Goal: Find specific page/section: Find specific page/section

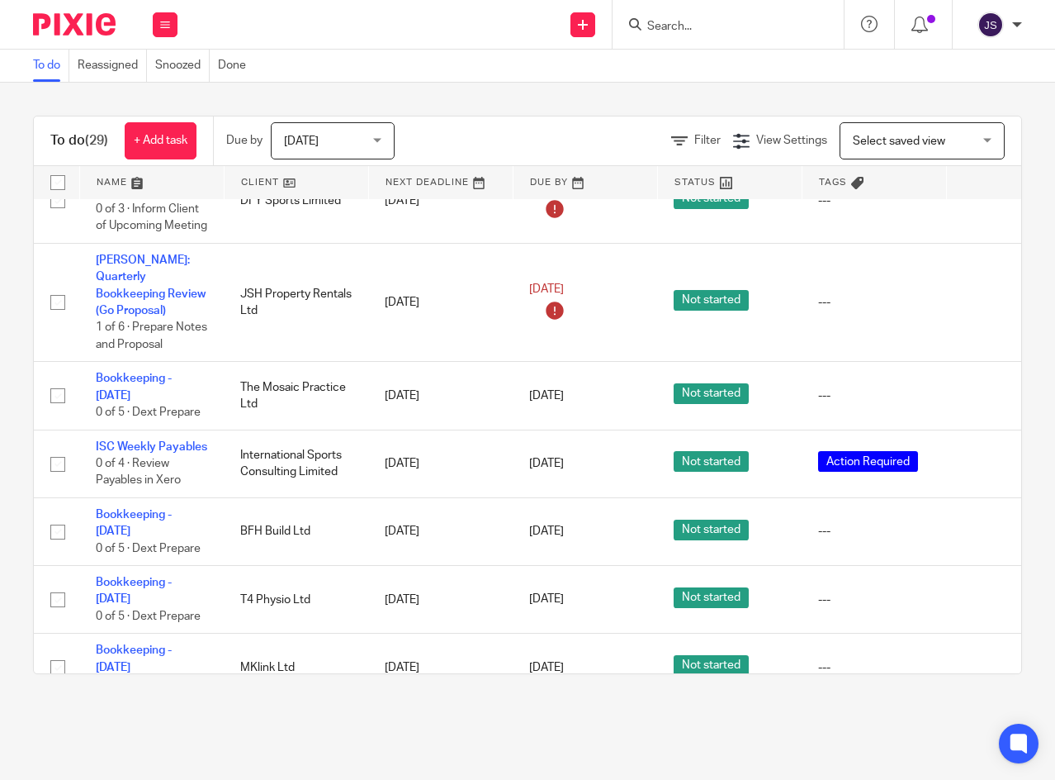
scroll to position [1202, 0]
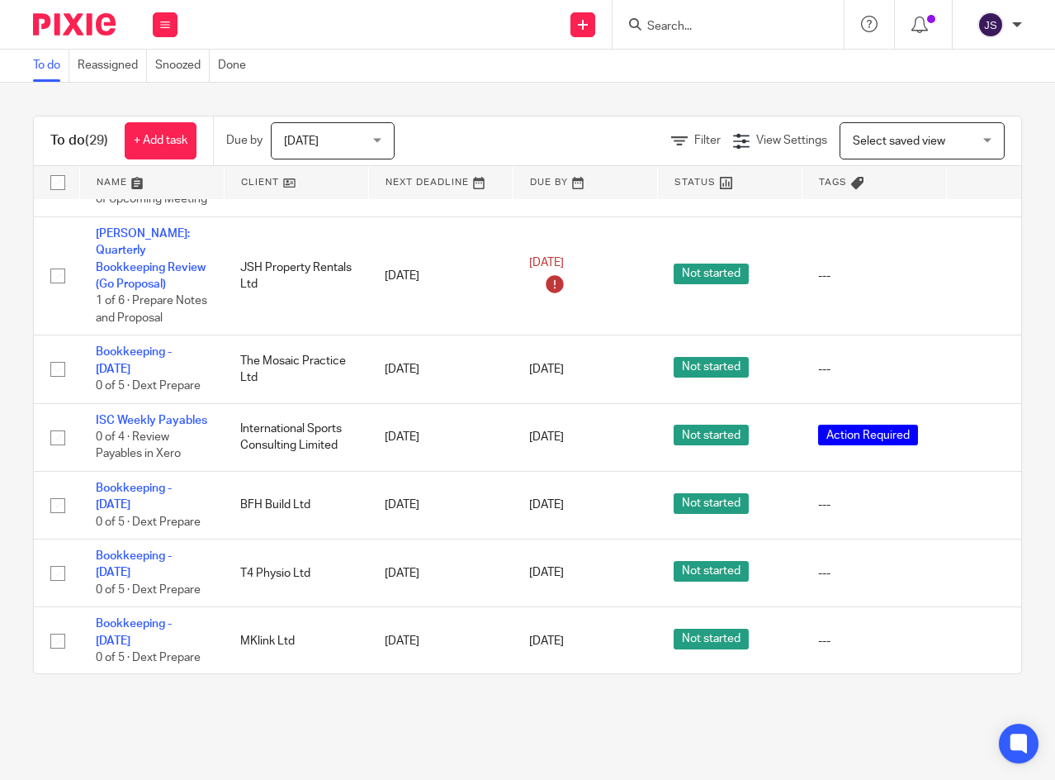
click at [980, 361] on icon at bounding box center [983, 369] width 17 height 17
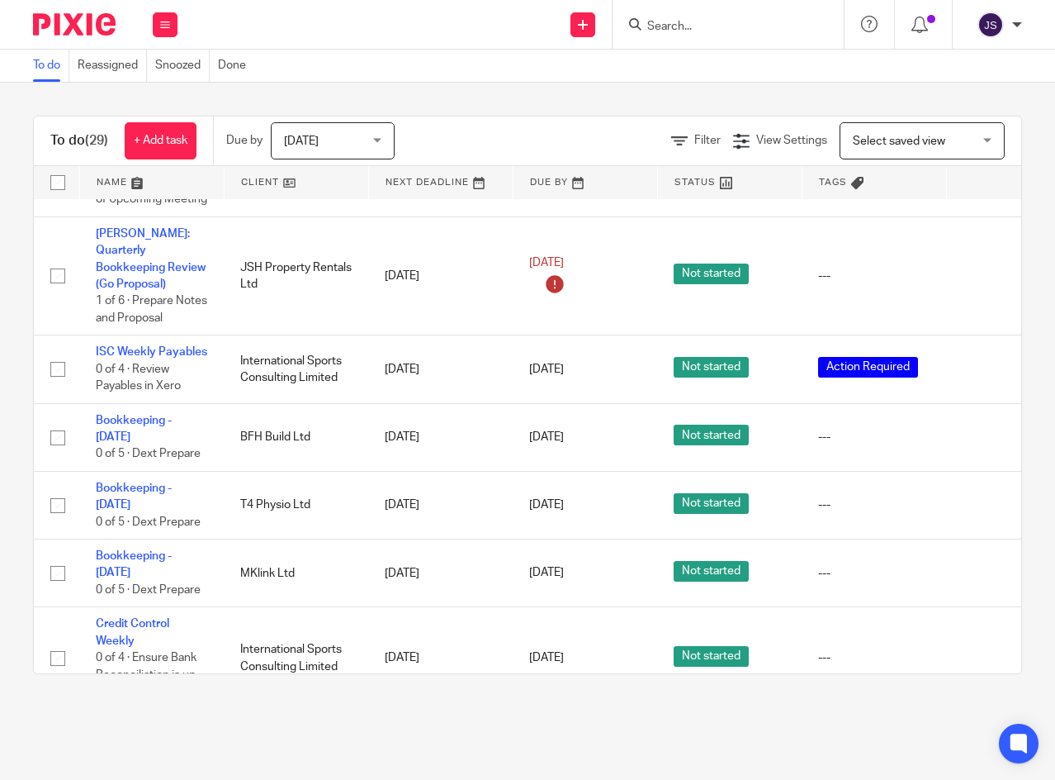
click at [981, 429] on icon at bounding box center [983, 437] width 17 height 17
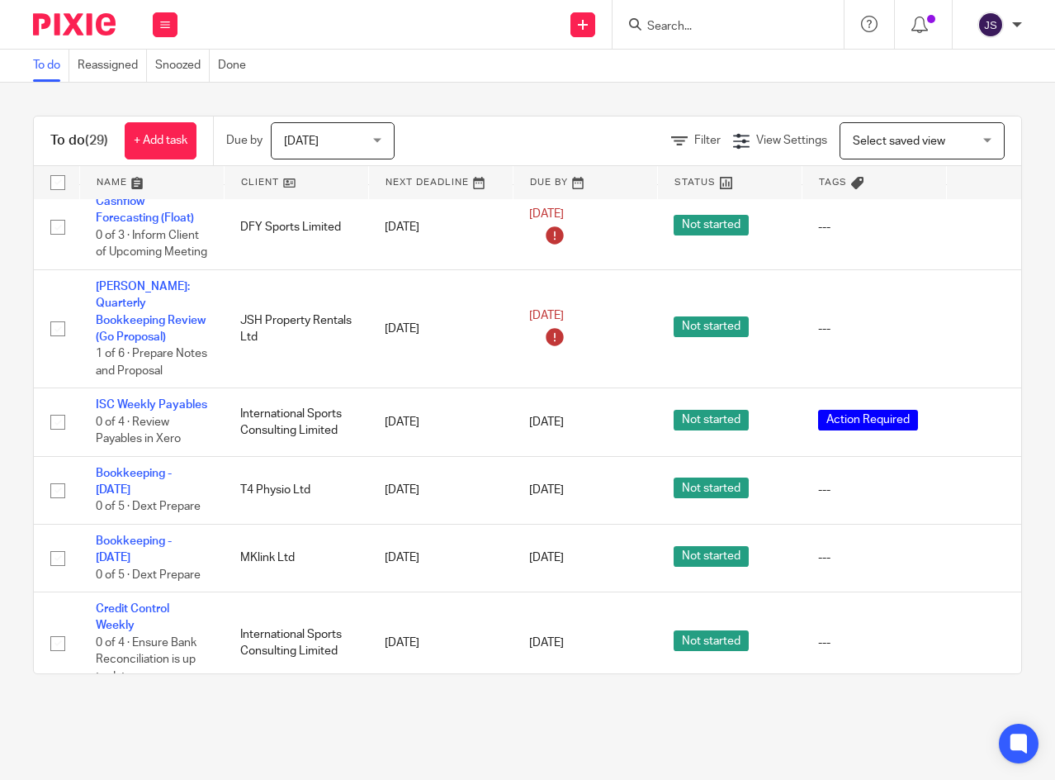
click at [981, 550] on icon at bounding box center [983, 558] width 17 height 17
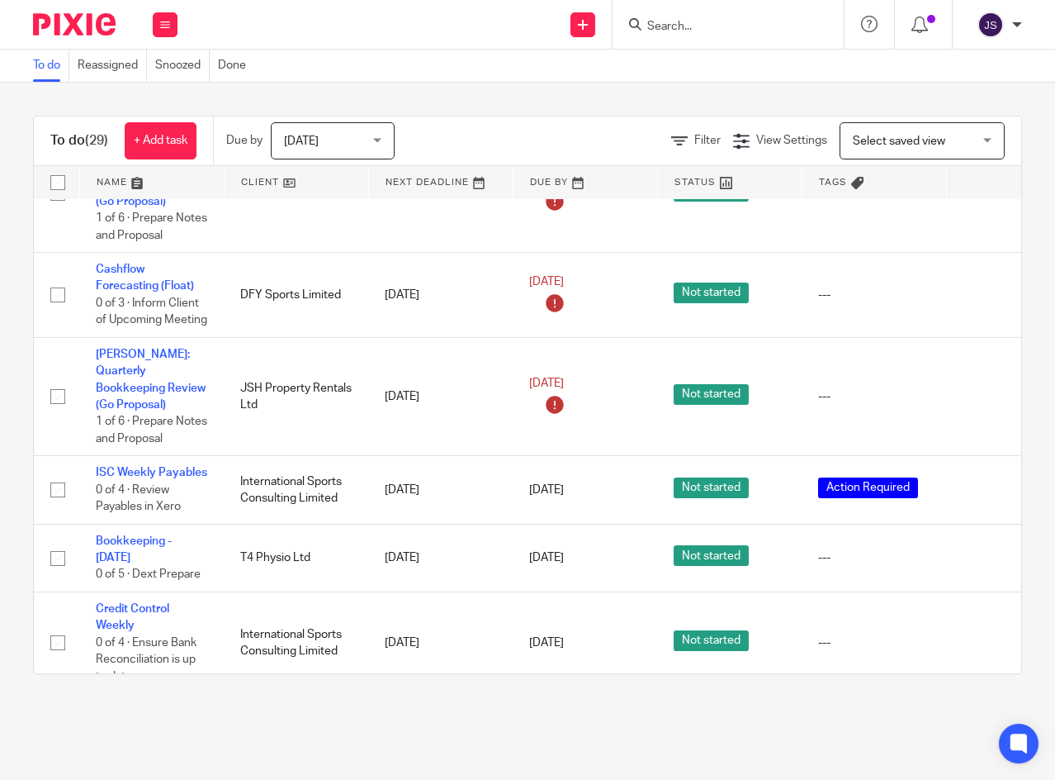
click at [980, 719] on icon at bounding box center [983, 727] width 17 height 17
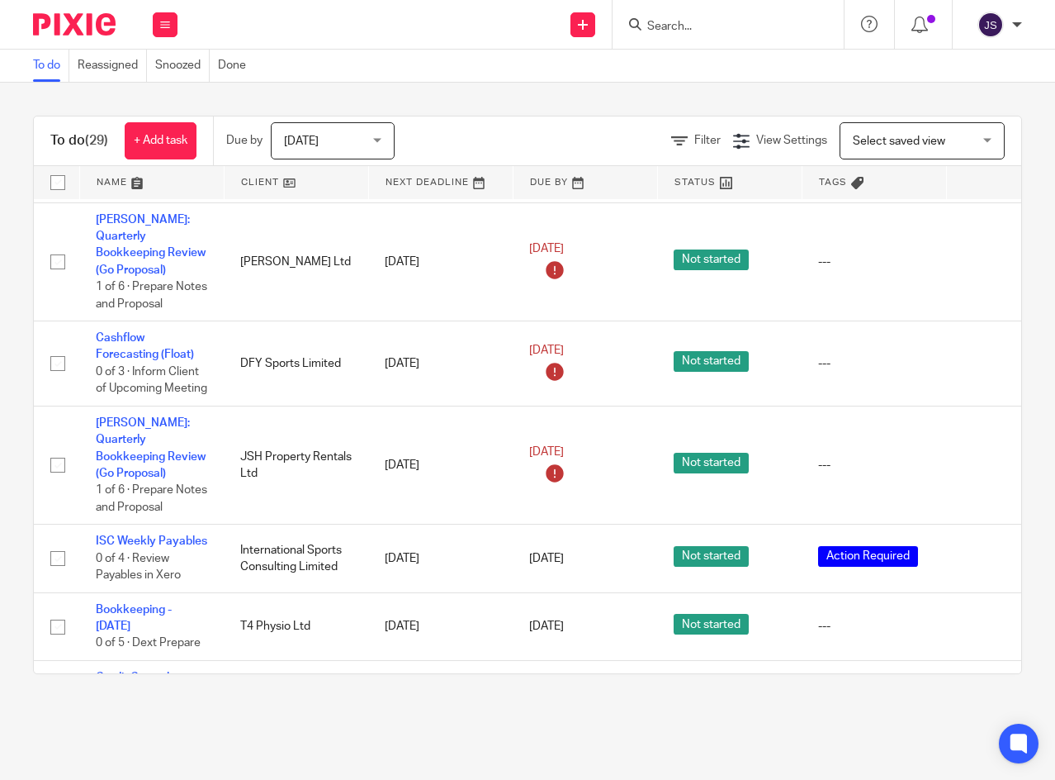
click at [160, 24] on icon at bounding box center [165, 25] width 10 height 10
click at [979, 619] on icon at bounding box center [983, 627] width 17 height 17
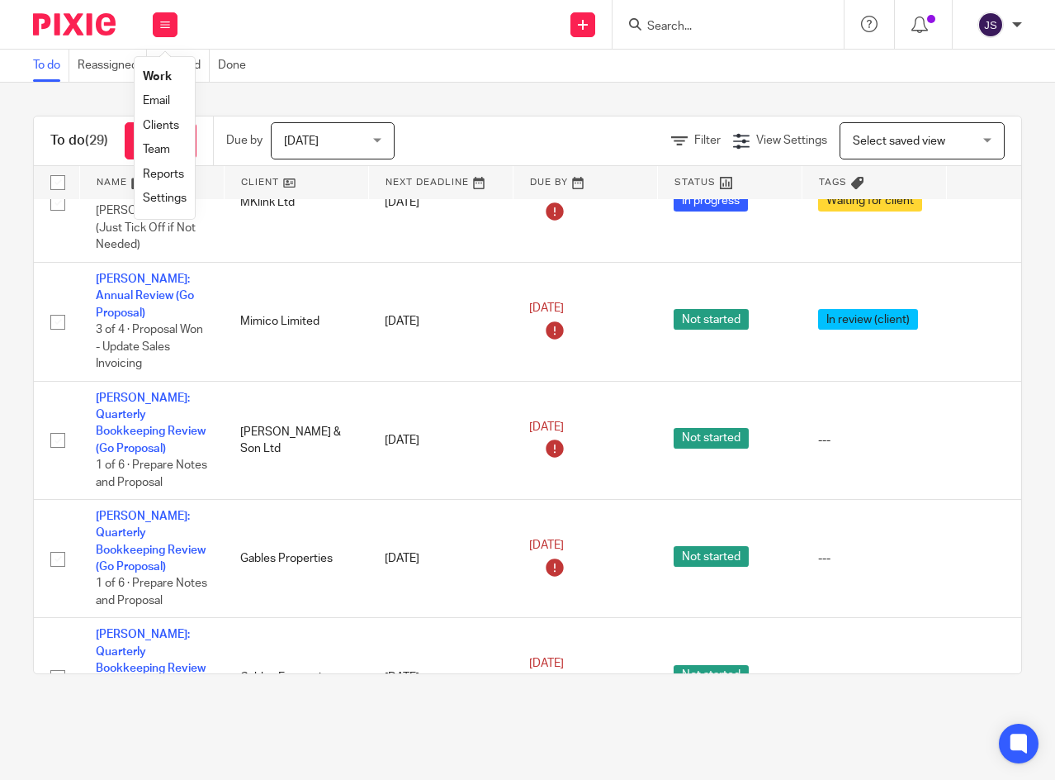
scroll to position [0, 0]
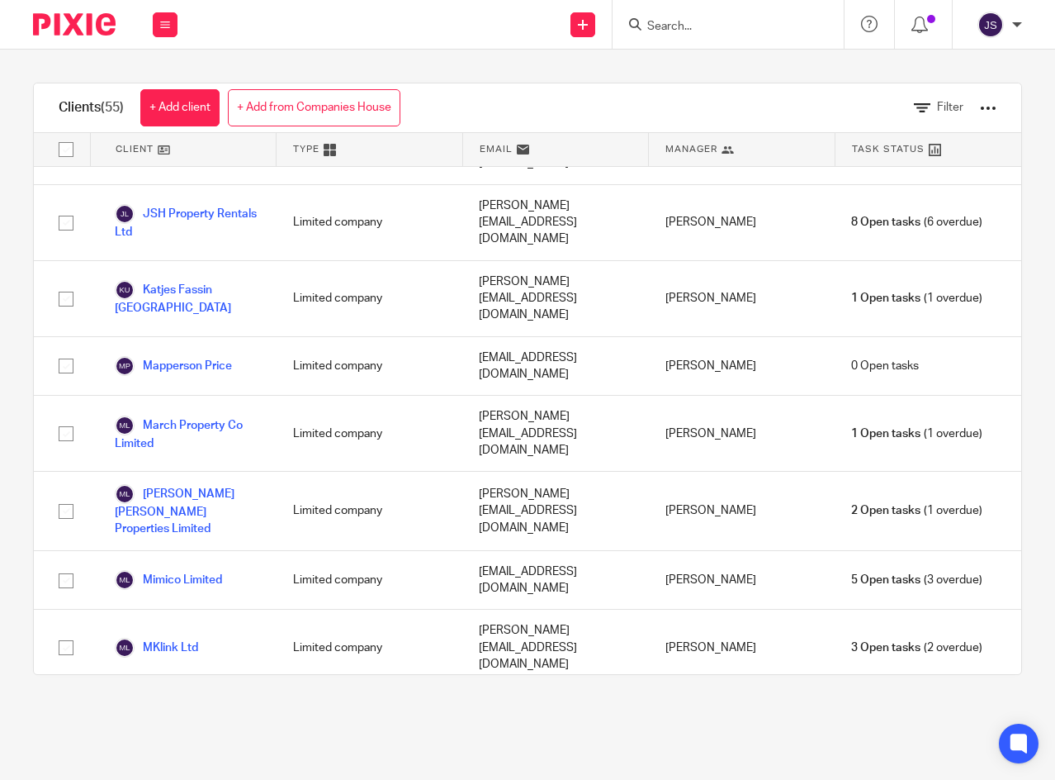
scroll to position [2395, 0]
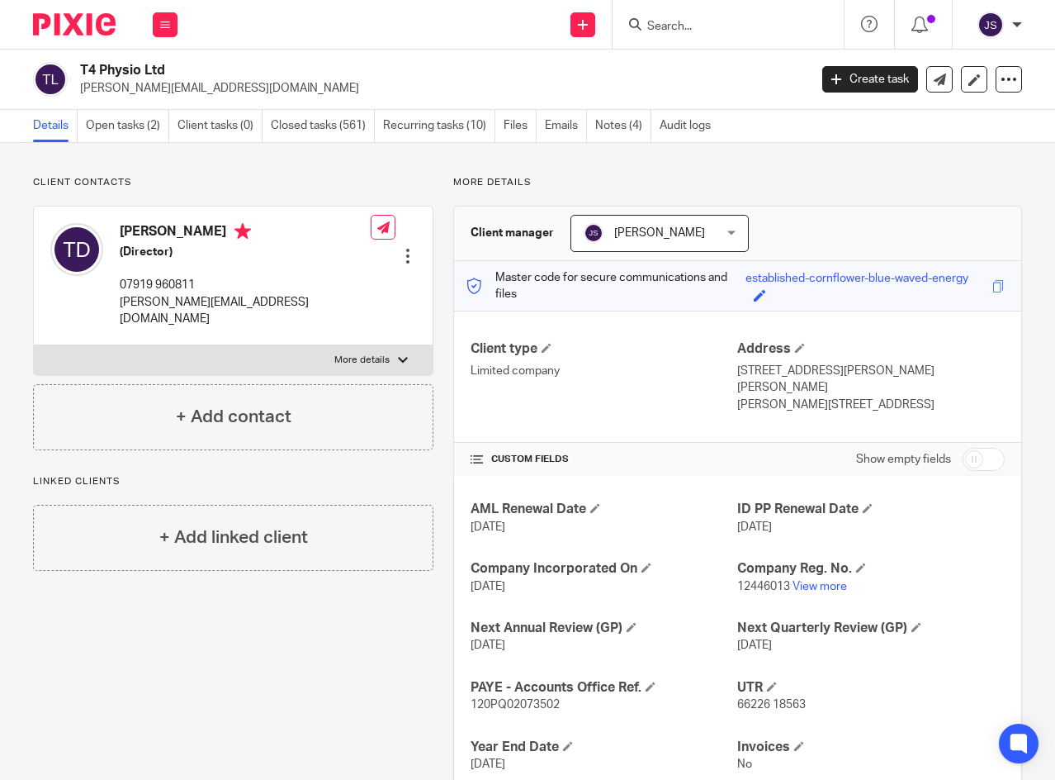
click at [673, 126] on link "Audit logs" at bounding box center [689, 126] width 59 height 32
click at [626, 124] on link "Notes (4)" at bounding box center [623, 126] width 56 height 32
